Goal: Unclear

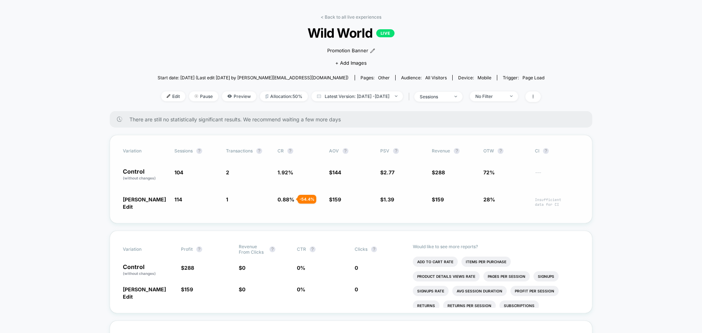
scroll to position [37, 0]
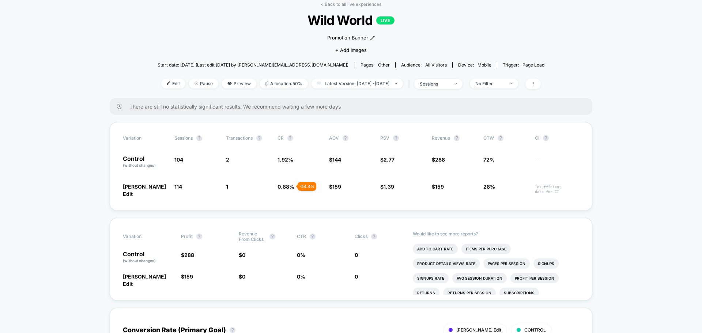
click at [311, 187] on div "- 54.4 %" at bounding box center [307, 186] width 19 height 9
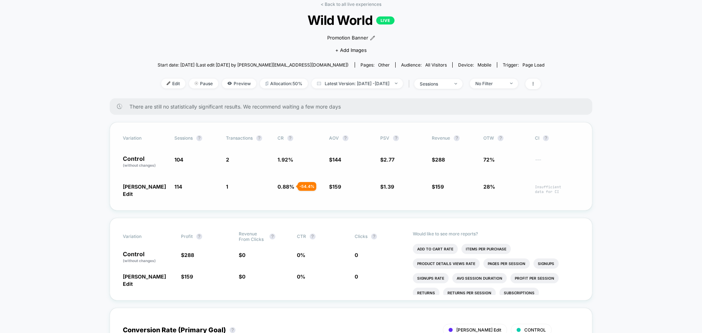
click at [318, 203] on div "Variation Sessions ? Transactions ? CR ? AOV ? PSV ? Revenue ? OTW ? CI ? Contr…" at bounding box center [351, 166] width 483 height 89
click at [339, 184] on span "159" at bounding box center [336, 187] width 9 height 6
